Goal: Task Accomplishment & Management: Use online tool/utility

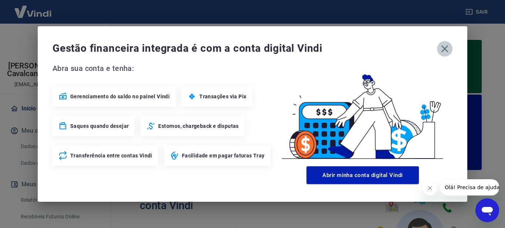
click at [440, 49] on icon "button" at bounding box center [444, 49] width 12 height 12
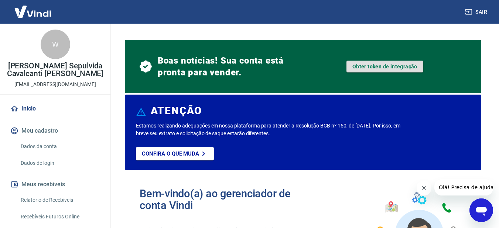
click at [386, 62] on link "Obter token de integração" at bounding box center [384, 67] width 77 height 12
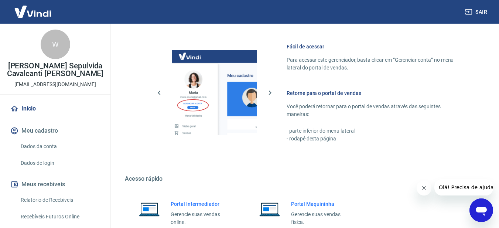
scroll to position [509, 0]
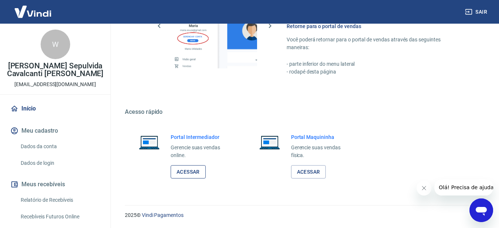
click at [184, 174] on link "Acessar" at bounding box center [188, 172] width 35 height 14
